Goal: Task Accomplishment & Management: Manage account settings

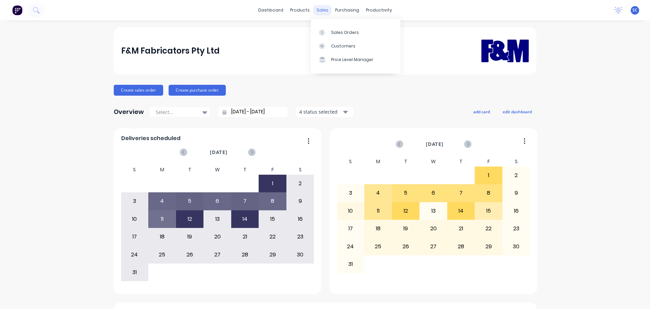
click at [320, 8] on div "sales" at bounding box center [322, 10] width 19 height 10
click at [344, 46] on div "Customers" at bounding box center [343, 46] width 24 height 6
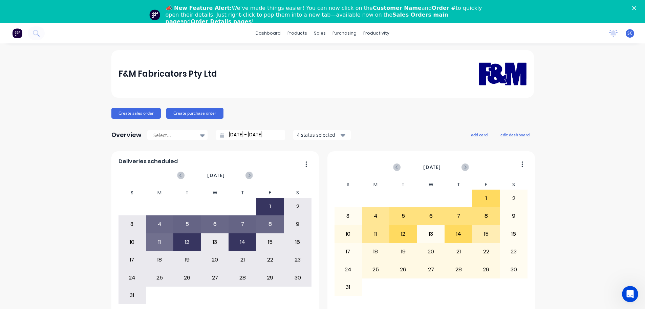
click at [640, 6] on div "📣 New Feature Alert: We’ve made things easier! You can now click on the Custome…" at bounding box center [322, 15] width 645 height 24
click at [636, 7] on icon "Close" at bounding box center [634, 8] width 4 height 4
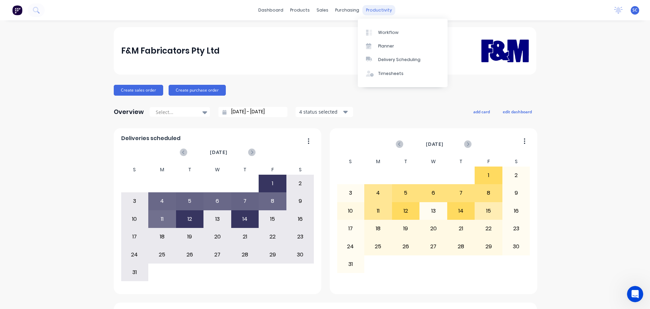
click at [380, 8] on div "productivity" at bounding box center [379, 10] width 33 height 10
click at [406, 58] on div "Delivery Scheduling" at bounding box center [399, 60] width 42 height 6
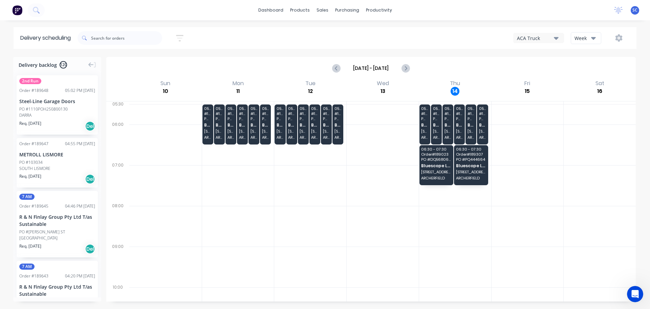
drag, startPoint x: 593, startPoint y: 37, endPoint x: 597, endPoint y: 44, distance: 8.0
click at [594, 37] on icon "button" at bounding box center [593, 37] width 5 height 7
click at [597, 71] on div "Vehicle" at bounding box center [604, 70] width 67 height 14
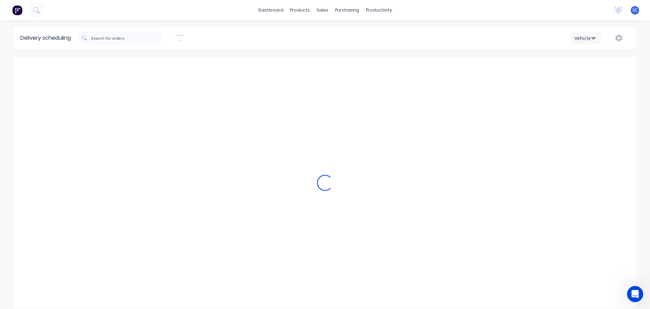
scroll to position [0, 0]
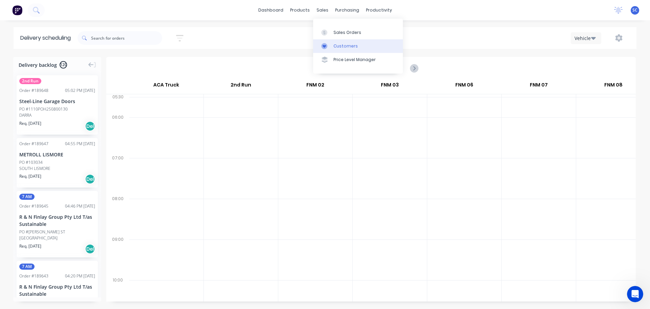
click at [341, 48] on div "Customers" at bounding box center [346, 46] width 24 height 6
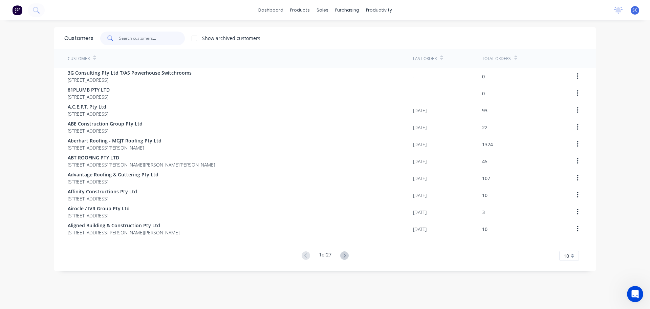
click at [129, 42] on input "text" at bounding box center [152, 38] width 66 height 14
click at [374, 9] on div "productivity" at bounding box center [379, 10] width 33 height 10
click at [400, 60] on div "Delivery Scheduling" at bounding box center [399, 60] width 42 height 6
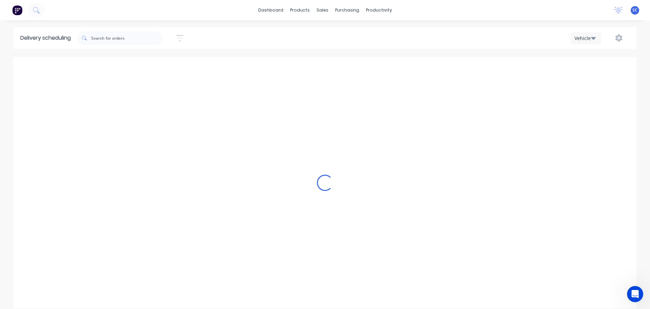
scroll to position [0, 0]
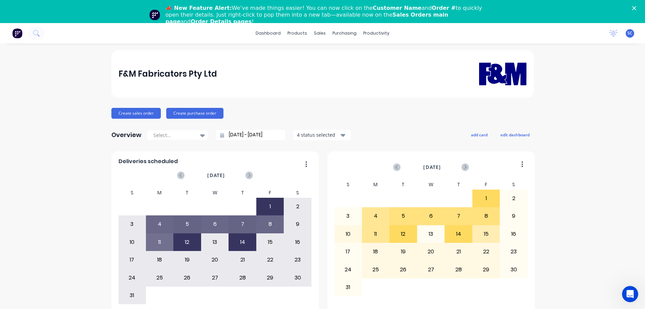
click at [636, 6] on icon "Close" at bounding box center [634, 8] width 4 height 4
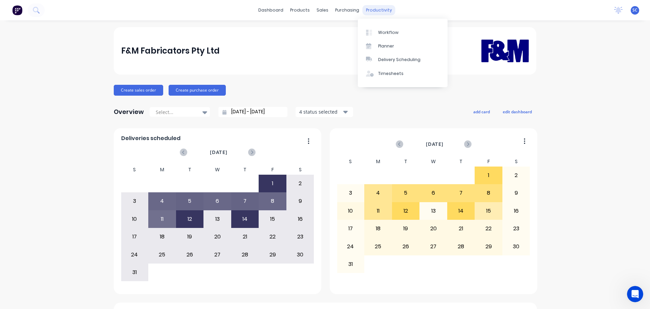
click at [379, 11] on div "productivity" at bounding box center [379, 10] width 33 height 10
drag, startPoint x: 407, startPoint y: 54, endPoint x: 410, endPoint y: 56, distance: 3.8
click at [407, 55] on link "Delivery Scheduling" at bounding box center [403, 60] width 90 height 14
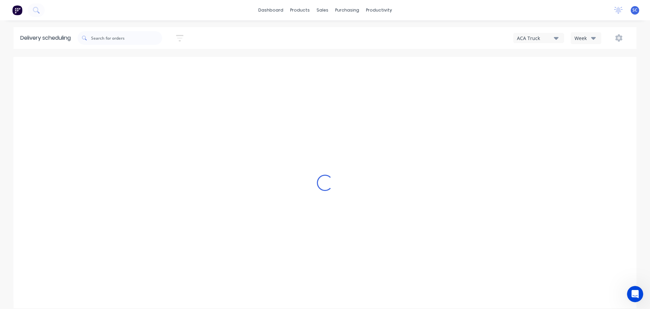
click at [555, 37] on icon "button" at bounding box center [556, 37] width 5 height 7
click at [537, 97] on div "FNM 03" at bounding box center [547, 96] width 67 height 14
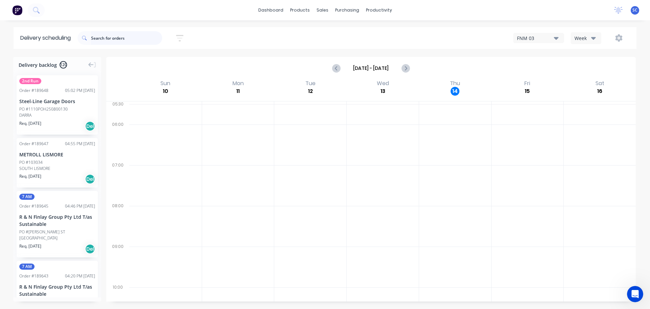
click at [102, 38] on input "text" at bounding box center [126, 38] width 71 height 14
click at [183, 37] on icon "button" at bounding box center [179, 38] width 7 height 8
click at [154, 65] on input at bounding box center [148, 64] width 63 height 10
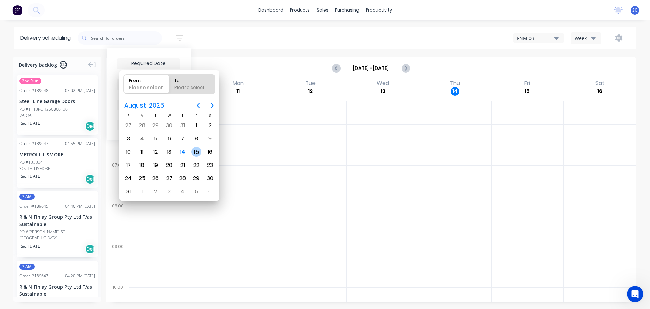
click at [195, 152] on div "15" at bounding box center [196, 152] width 10 height 10
type input "[DATE]"
radio input "false"
radio input "true"
click at [195, 152] on div "15" at bounding box center [196, 152] width 10 height 10
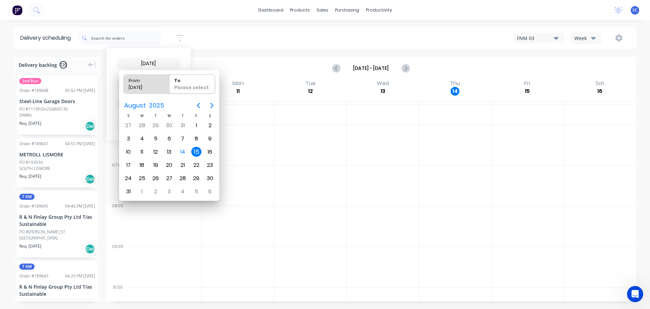
type input "15/08/25 - 15/08/25"
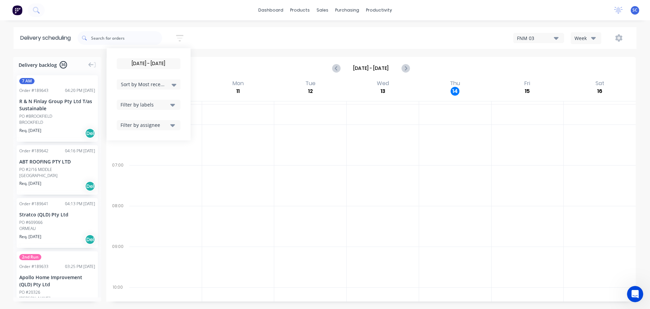
click at [176, 83] on icon at bounding box center [174, 84] width 5 height 7
click at [133, 160] on div "Suburb" at bounding box center [149, 160] width 64 height 12
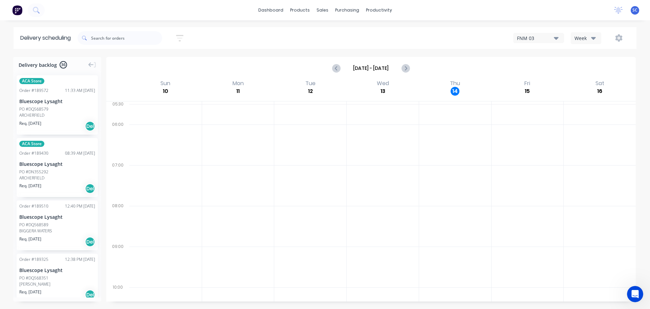
drag, startPoint x: 208, startPoint y: 38, endPoint x: 213, endPoint y: 40, distance: 5.7
click at [208, 38] on div "15/08/25 - 15/08/25 Sort by Suburb Created date Required date Order number Cust…" at bounding box center [357, 37] width 559 height 19
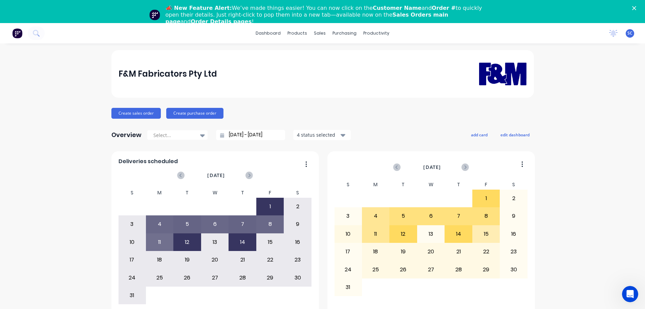
click at [636, 6] on icon "Close" at bounding box center [634, 8] width 4 height 4
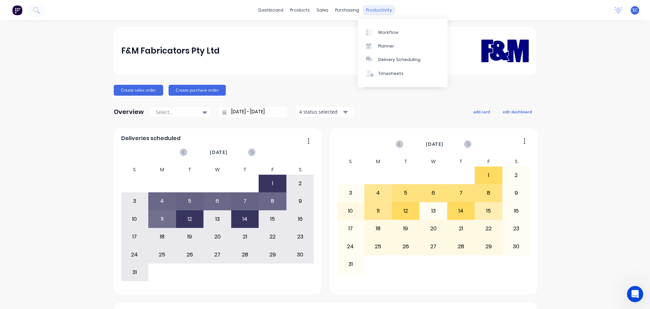
click at [381, 12] on div "productivity" at bounding box center [379, 10] width 33 height 10
click at [398, 60] on div "Delivery Scheduling" at bounding box center [399, 60] width 42 height 6
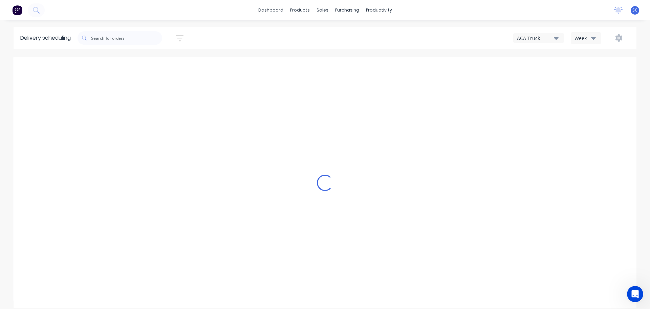
click at [543, 40] on div "ACA Truck" at bounding box center [535, 38] width 37 height 7
click at [539, 96] on div "FNM 03" at bounding box center [547, 96] width 67 height 14
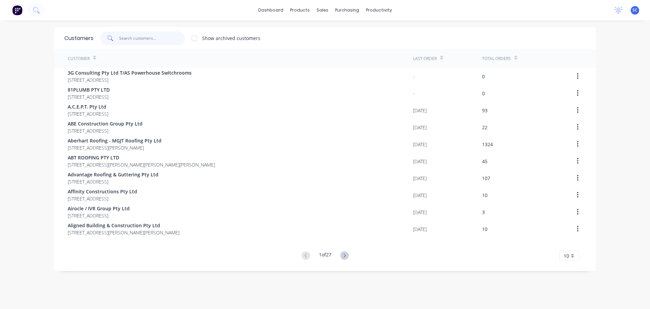
click at [140, 35] on input "text" at bounding box center [152, 38] width 66 height 14
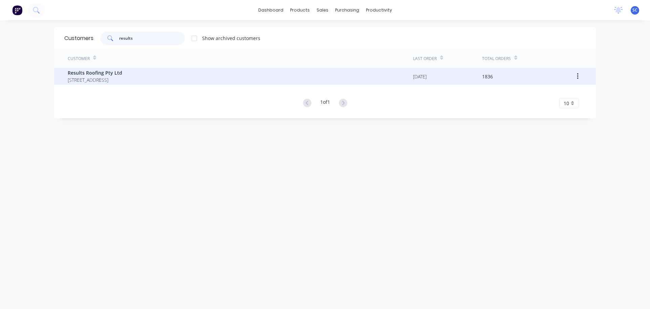
type input "results"
click at [97, 73] on span "Results Roofing Pty Ltd" at bounding box center [95, 72] width 55 height 7
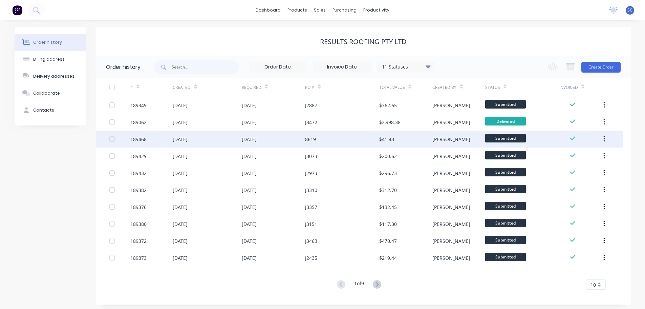
click at [220, 142] on div "[DATE]" at bounding box center [207, 138] width 69 height 17
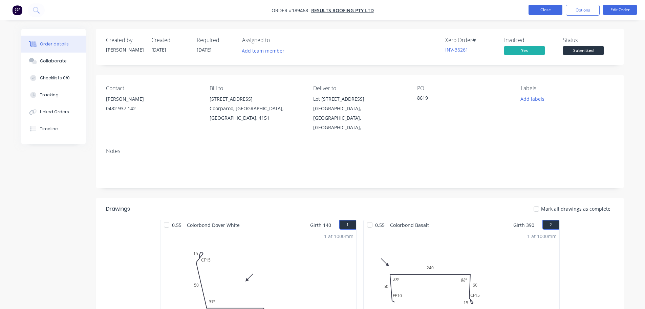
click at [553, 8] on button "Close" at bounding box center [546, 10] width 34 height 10
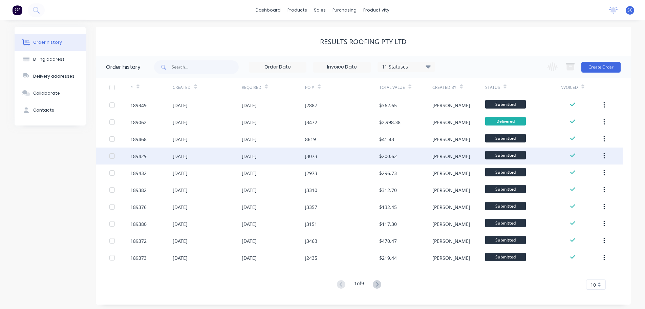
click at [237, 153] on div "11 Aug 2025" at bounding box center [207, 155] width 69 height 17
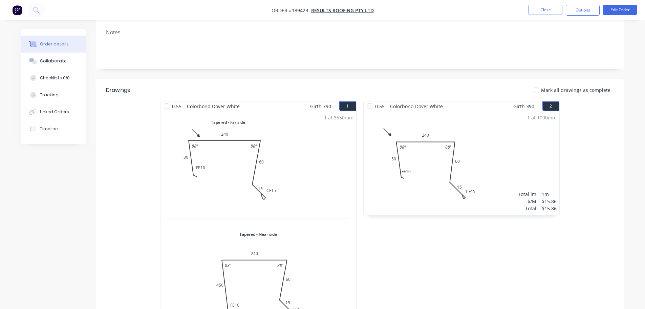
scroll to position [135, 0]
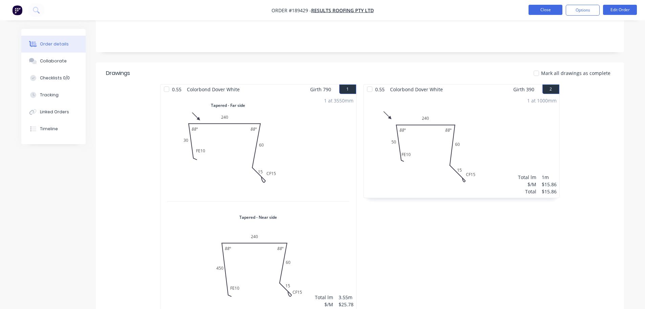
click at [543, 4] on nav "Order #189429 - Results Roofing Pty Ltd Close Options Edit Order" at bounding box center [322, 10] width 645 height 20
click at [544, 10] on button "Close" at bounding box center [546, 10] width 34 height 10
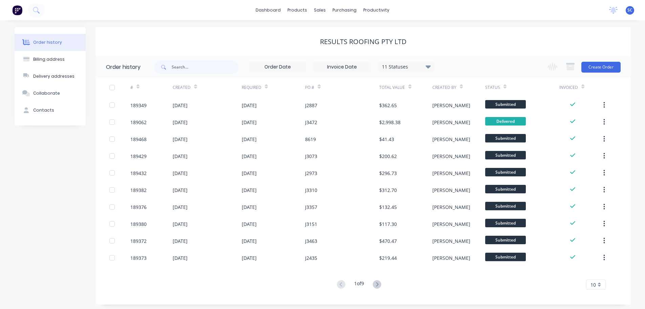
click at [226, 34] on div "Results Roofing Pty Ltd" at bounding box center [363, 41] width 535 height 29
click at [321, 8] on div "sales" at bounding box center [320, 10] width 19 height 10
click at [346, 43] on div "Customers" at bounding box center [343, 46] width 24 height 6
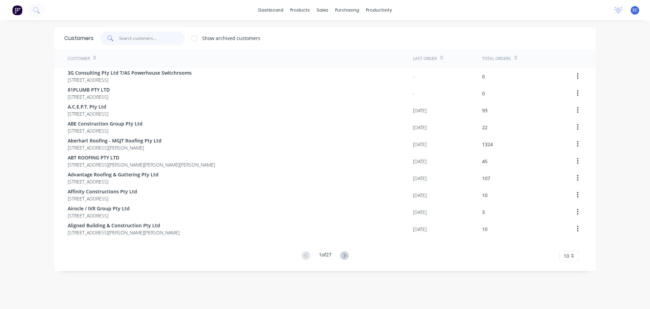
click at [129, 37] on input "text" at bounding box center [152, 38] width 66 height 14
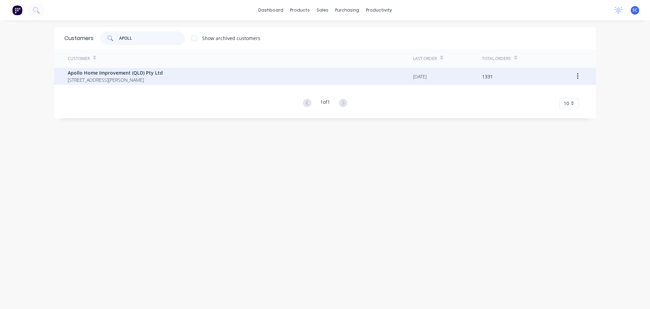
type input "APOLL"
click at [101, 79] on span "29 Corymbia Place Parkinson Australia 4115" at bounding box center [115, 79] width 95 height 7
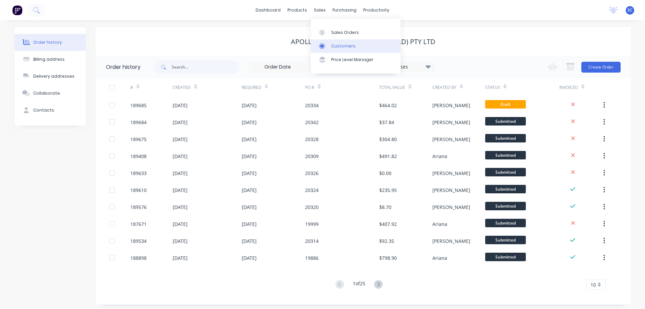
click at [345, 45] on div "Customers" at bounding box center [343, 46] width 24 height 6
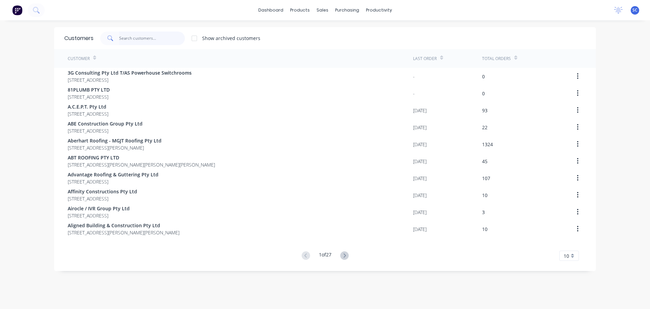
click at [127, 40] on input "text" at bounding box center [152, 38] width 66 height 14
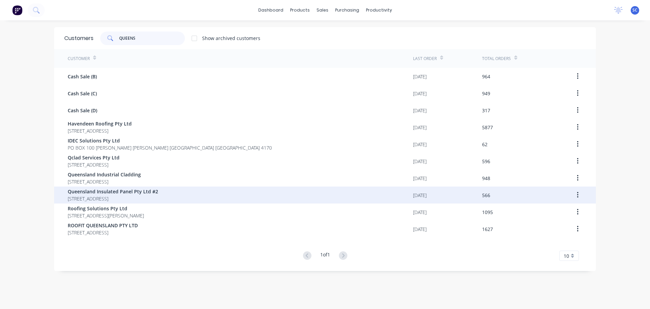
type input "QUEENS"
click at [105, 192] on span "Queensland Insulated Panel Pty Ltd #2" at bounding box center [113, 191] width 90 height 7
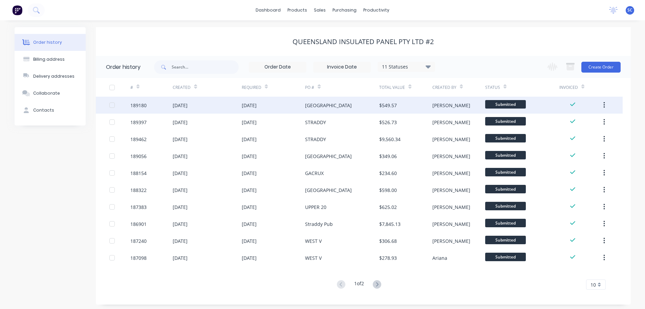
click at [188, 105] on div "07 Aug 2025" at bounding box center [180, 105] width 15 height 7
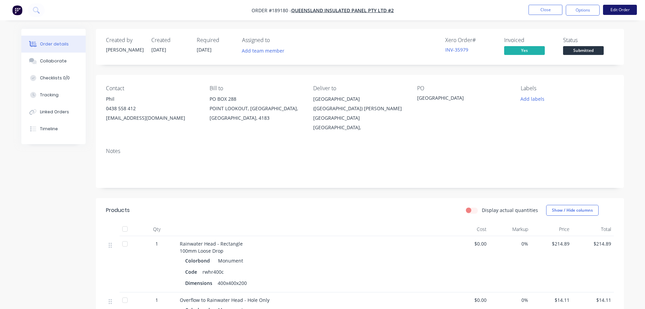
click at [619, 8] on button "Edit Order" at bounding box center [620, 10] width 34 height 10
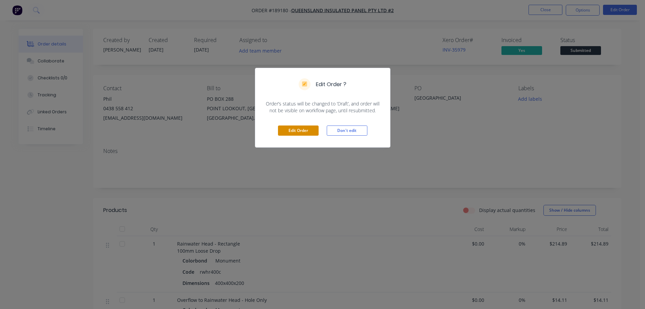
click at [308, 127] on button "Edit Order" at bounding box center [298, 130] width 41 height 10
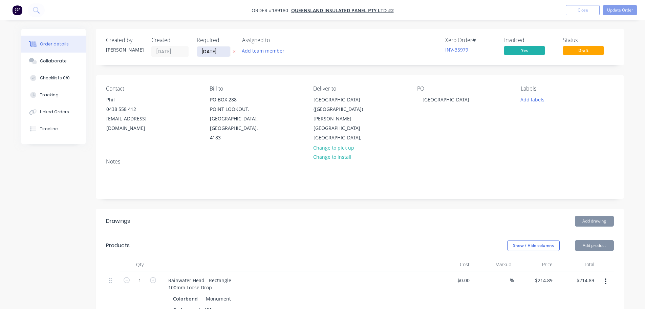
click at [217, 50] on input "12/08/25" at bounding box center [213, 51] width 33 height 10
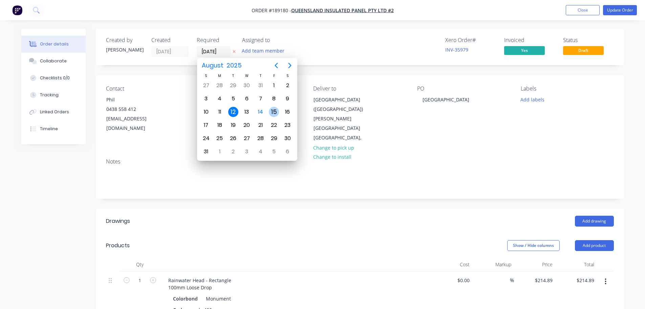
click at [276, 113] on div "15" at bounding box center [274, 112] width 10 height 10
type input "[DATE]"
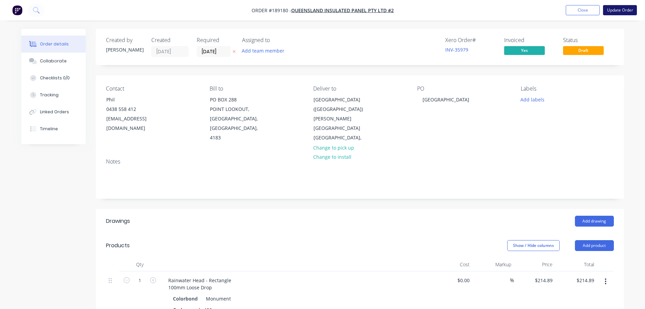
click at [626, 7] on button "Update Order" at bounding box center [620, 10] width 34 height 10
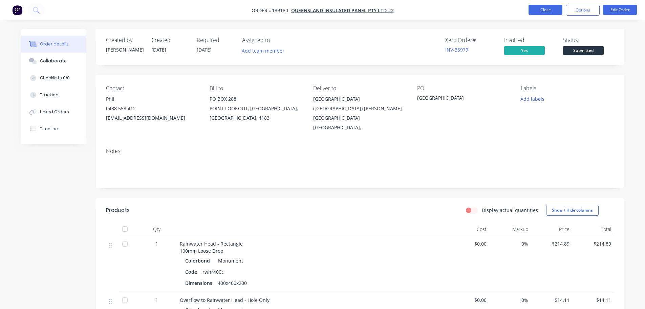
click at [548, 9] on button "Close" at bounding box center [546, 10] width 34 height 10
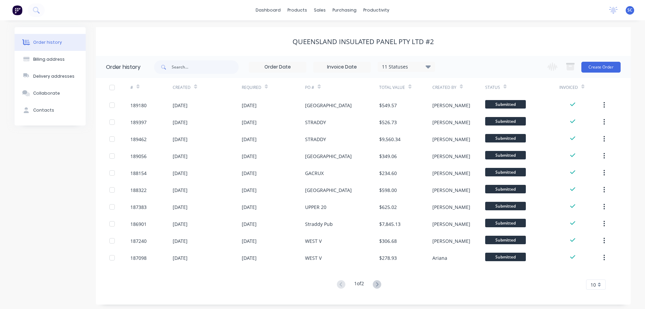
click at [218, 6] on div "dashboard products sales purchasing productivity dashboard products Product Cat…" at bounding box center [322, 10] width 645 height 20
click at [321, 8] on div "sales" at bounding box center [320, 10] width 19 height 10
click at [348, 48] on div "Customers" at bounding box center [343, 46] width 24 height 6
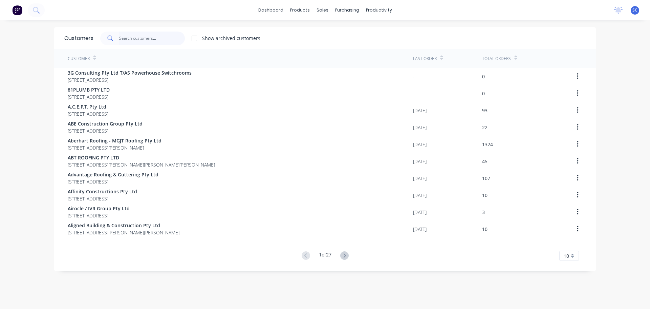
click at [139, 38] on input "text" at bounding box center [152, 38] width 66 height 14
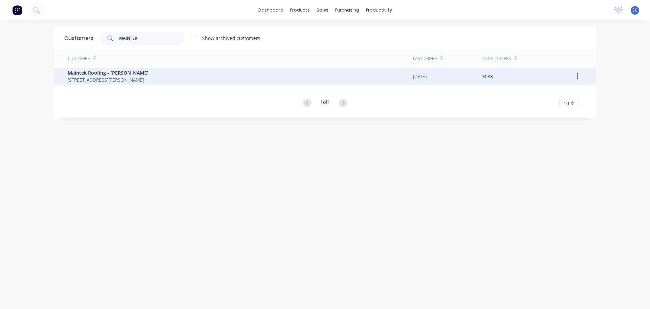
type input "MAINTEK"
click at [92, 72] on span "Maintek Roofing - [PERSON_NAME]" at bounding box center [108, 72] width 81 height 7
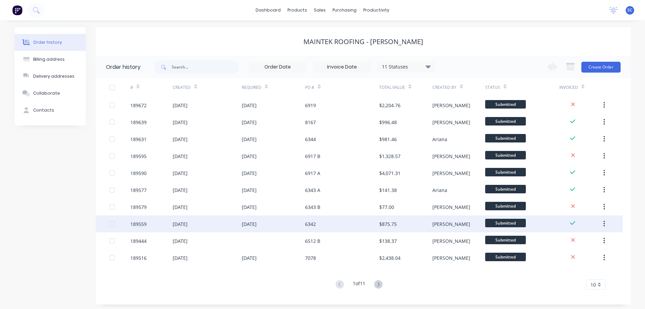
click at [255, 221] on div "14 Aug 2025" at bounding box center [249, 223] width 15 height 7
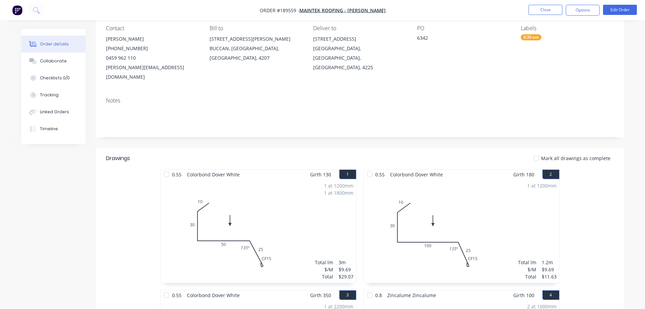
scroll to position [68, 0]
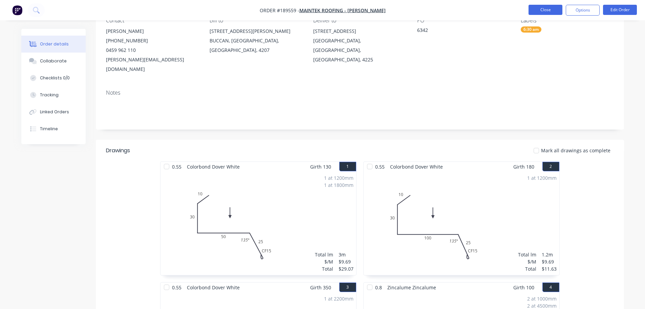
click at [552, 8] on button "Close" at bounding box center [546, 10] width 34 height 10
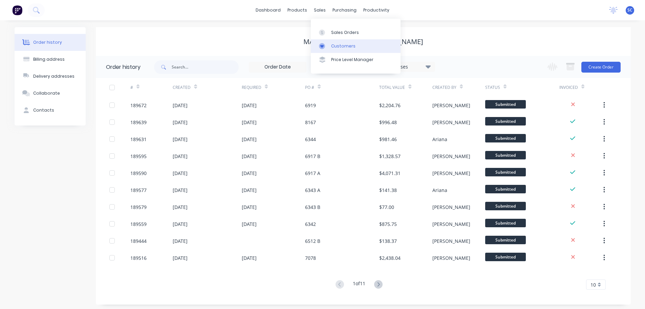
drag, startPoint x: 316, startPoint y: 9, endPoint x: 338, endPoint y: 44, distance: 41.4
click at [316, 11] on div "sales" at bounding box center [320, 10] width 19 height 10
click at [342, 47] on div "Customers" at bounding box center [343, 46] width 24 height 6
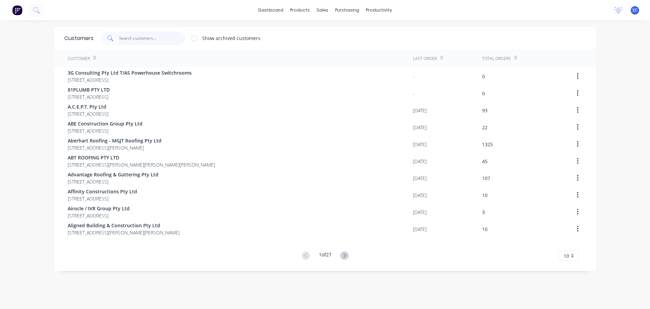
click at [139, 38] on input "text" at bounding box center [152, 38] width 66 height 14
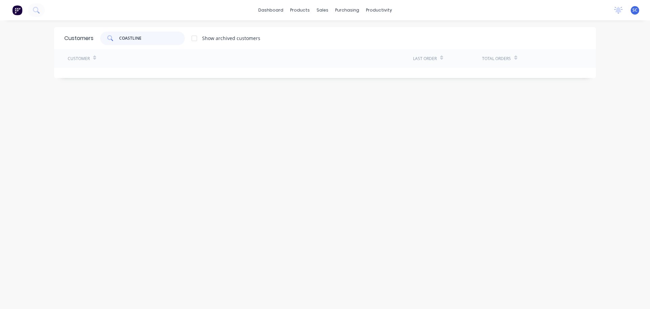
type input "COASTLINE"
click at [193, 38] on div at bounding box center [195, 38] width 14 height 14
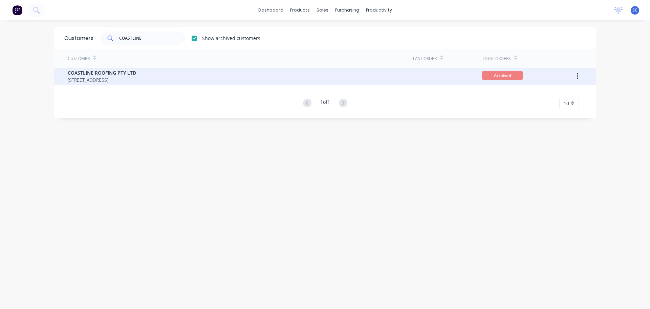
click at [498, 72] on span "Archived" at bounding box center [502, 75] width 41 height 8
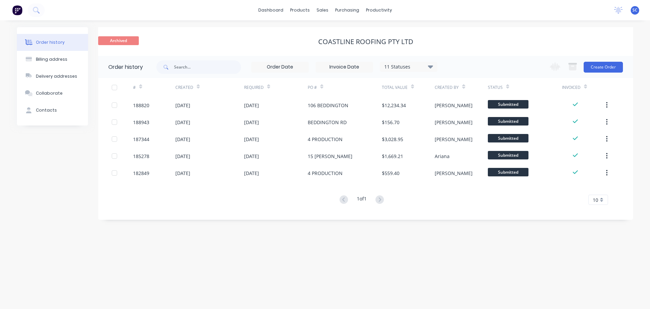
click at [118, 39] on div "COASTLINE ROOFING PTY LTD" at bounding box center [365, 42] width 535 height 8
drag, startPoint x: 119, startPoint y: 39, endPoint x: 280, endPoint y: 42, distance: 161.2
click at [280, 42] on div "COASTLINE ROOFING PTY LTD" at bounding box center [365, 42] width 535 height 8
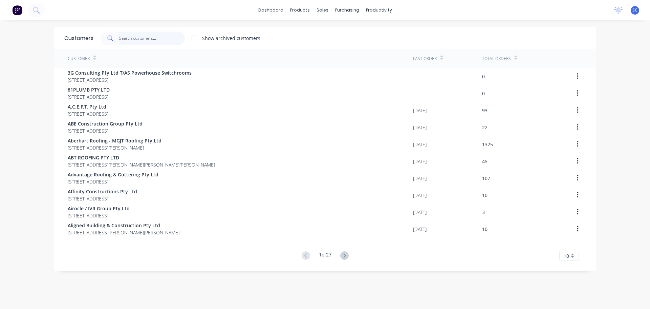
click at [123, 36] on input "text" at bounding box center [152, 38] width 66 height 14
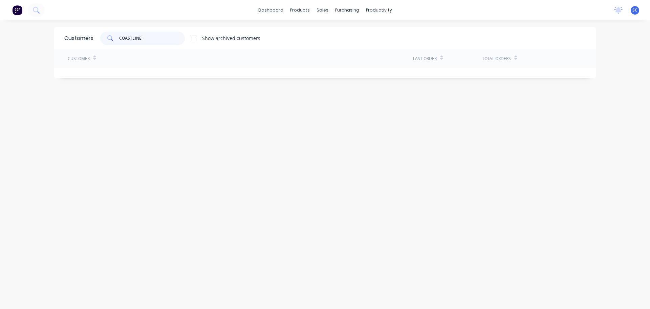
type input "COASTLINE"
click at [193, 38] on div at bounding box center [195, 38] width 14 height 14
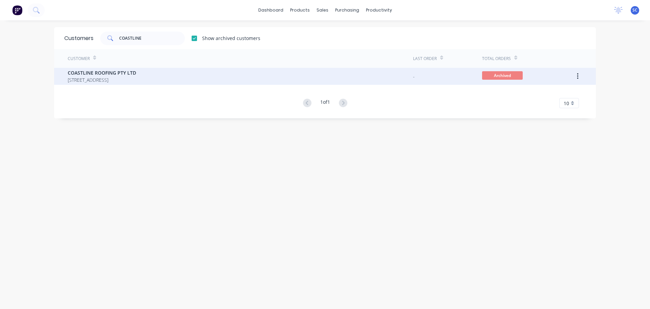
click at [576, 76] on button "button" at bounding box center [578, 76] width 16 height 12
click at [544, 99] on div "Unarchive" at bounding box center [554, 94] width 52 height 10
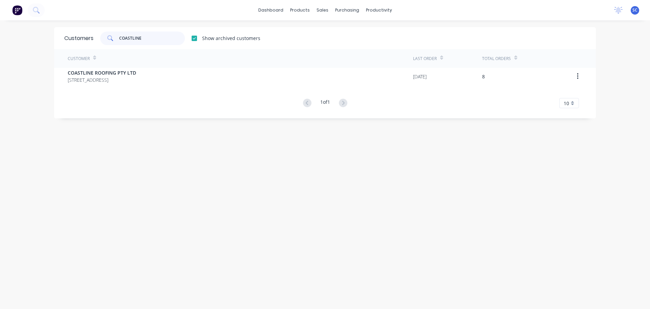
drag, startPoint x: 155, startPoint y: 38, endPoint x: 91, endPoint y: 42, distance: 63.5
click at [95, 42] on div "COASTLINE Show archived customers" at bounding box center [176, 38] width 167 height 14
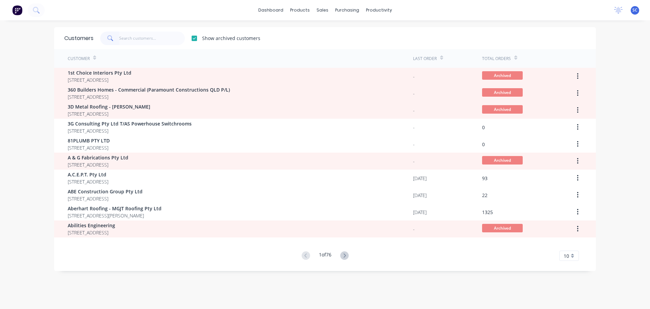
click at [192, 39] on div at bounding box center [195, 38] width 14 height 14
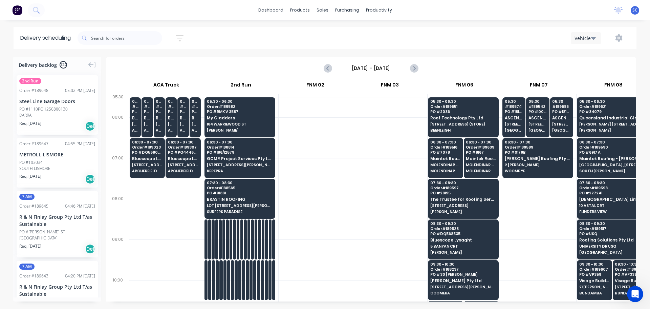
scroll to position [0, 0]
click at [329, 69] on icon "Previous page" at bounding box center [328, 68] width 8 height 8
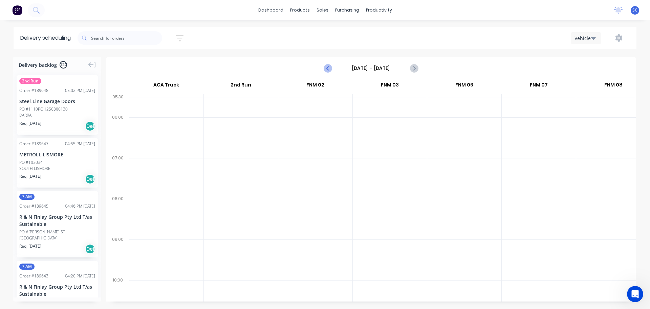
click at [329, 69] on icon "Previous page" at bounding box center [328, 68] width 8 height 8
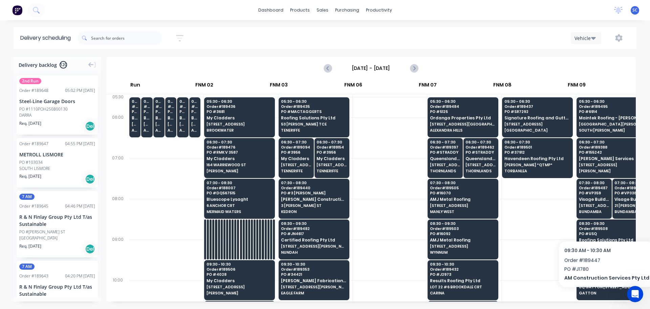
scroll to position [0, 439]
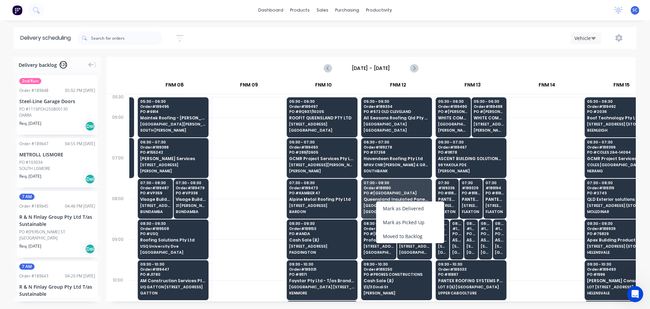
click at [408, 237] on div "Moved to Backlog" at bounding box center [410, 236] width 68 height 14
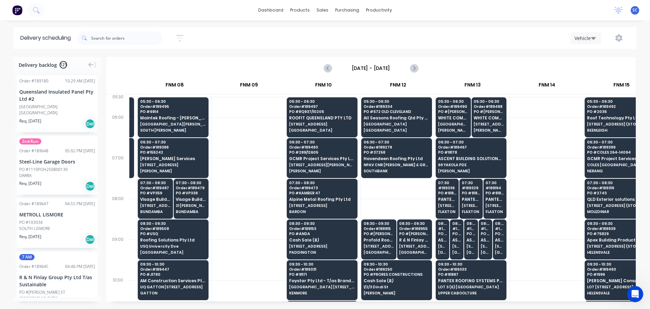
click at [289, 38] on div "Sort by Most recent Created date Required date Order number Customer name Most …" at bounding box center [357, 37] width 559 height 19
click at [415, 68] on icon "Next page" at bounding box center [413, 67] width 3 height 5
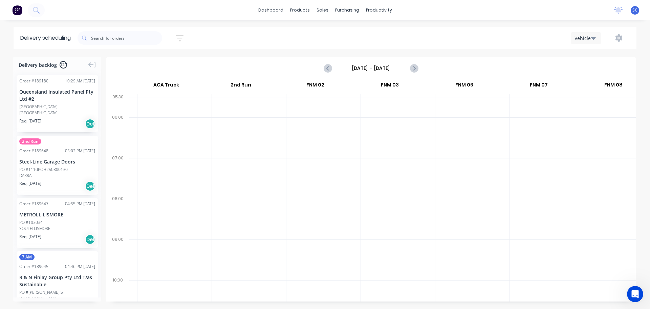
scroll to position [0, 0]
click at [415, 68] on icon "Next page" at bounding box center [413, 67] width 3 height 5
type input "[DATE] - [DATE]"
